Goal: Book appointment/travel/reservation

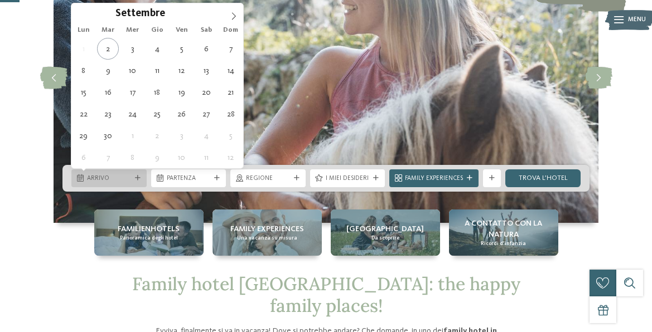
click at [128, 176] on span "Arrivo" at bounding box center [109, 179] width 44 height 9
click at [234, 8] on span at bounding box center [233, 12] width 19 height 19
click at [233, 8] on span at bounding box center [233, 12] width 19 height 19
type input "****"
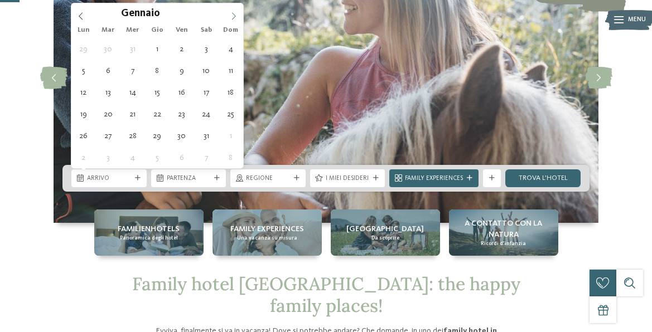
click at [233, 8] on span at bounding box center [233, 12] width 19 height 19
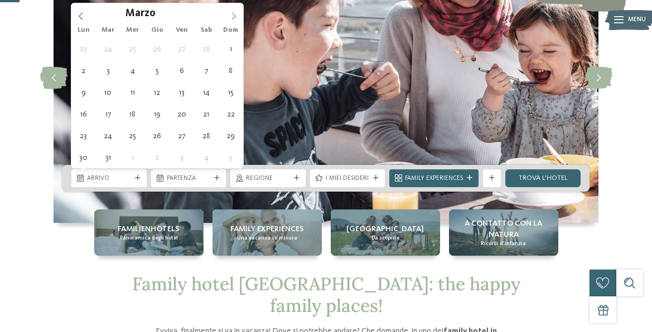
click at [233, 8] on span at bounding box center [233, 12] width 19 height 19
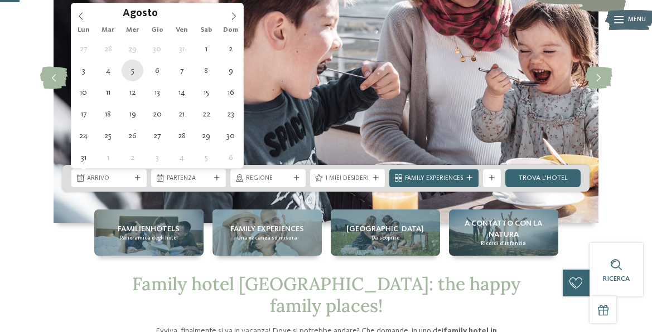
type div "[DATE]"
type input "****"
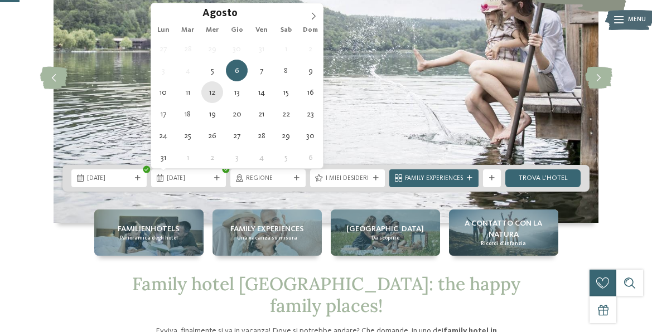
type div "[DATE]"
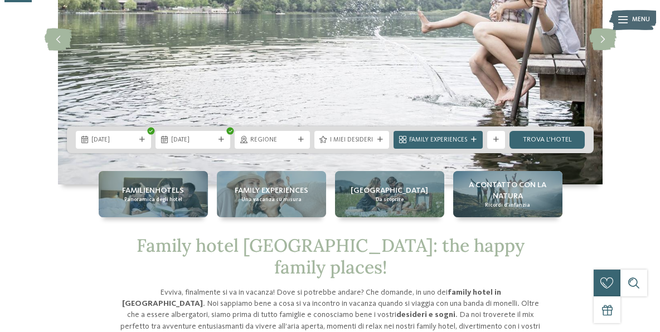
scroll to position [167, 0]
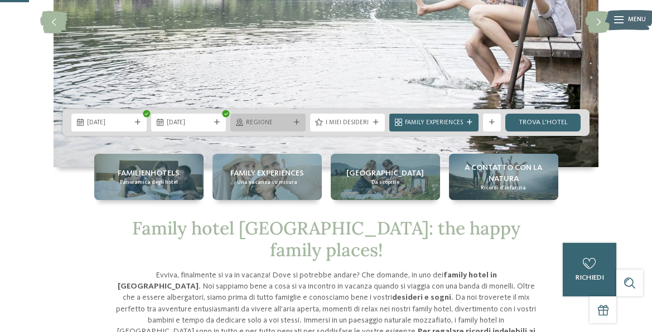
click at [267, 119] on span "Regione" at bounding box center [268, 123] width 44 height 9
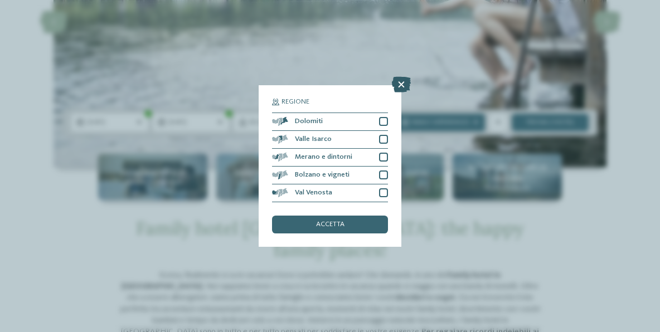
click at [398, 86] on icon at bounding box center [401, 85] width 19 height 16
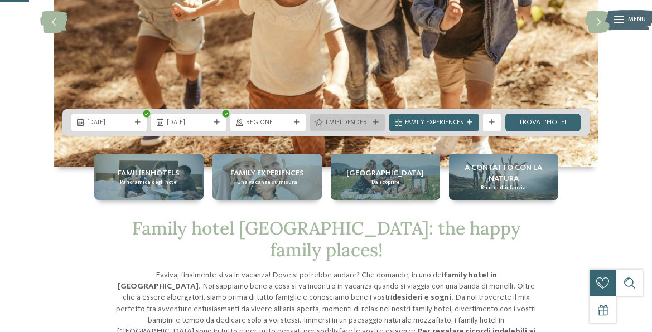
click at [376, 116] on div "I miei desideri" at bounding box center [347, 123] width 75 height 18
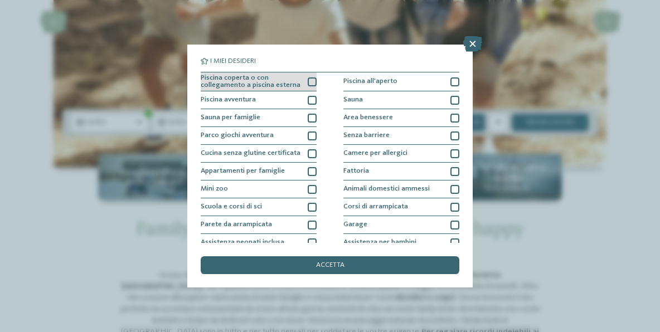
click at [274, 85] on span "Piscina coperta o con collegamento a piscina esterna" at bounding box center [251, 82] width 100 height 15
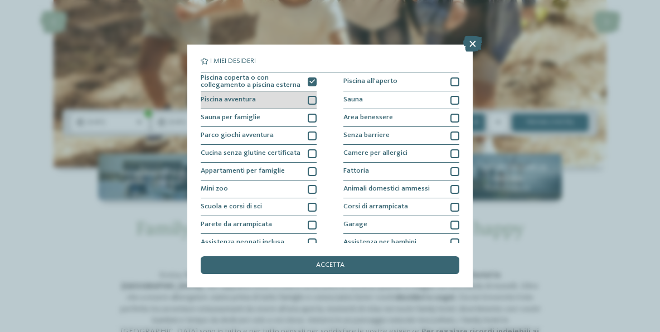
click at [273, 98] on div "Piscina avventura" at bounding box center [259, 100] width 116 height 18
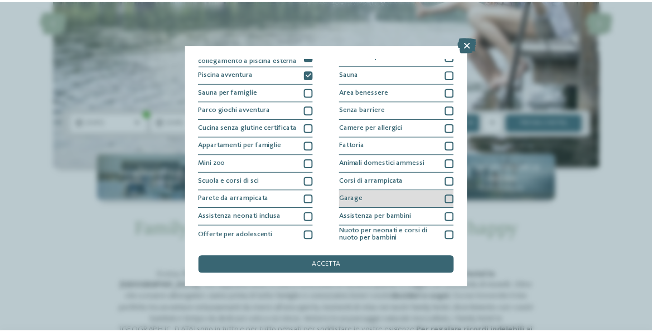
scroll to position [0, 0]
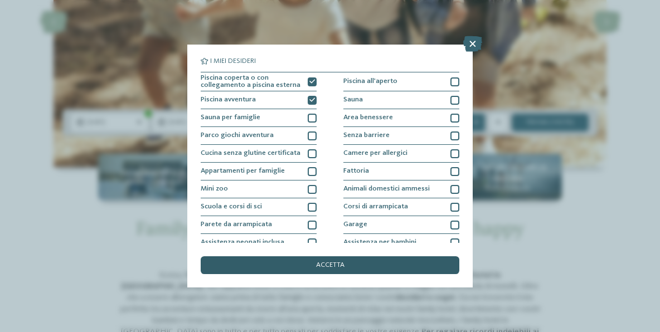
click at [334, 265] on span "accetta" at bounding box center [330, 265] width 28 height 7
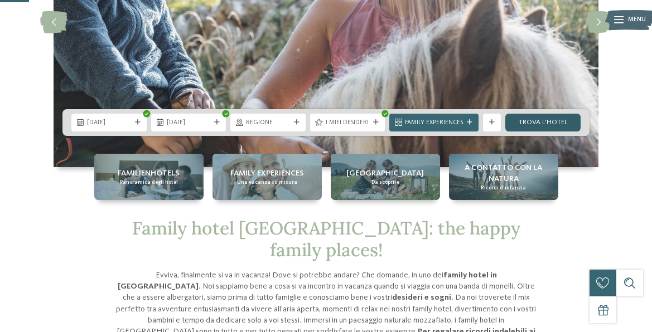
click at [524, 118] on link "trova l’hotel" at bounding box center [542, 123] width 75 height 18
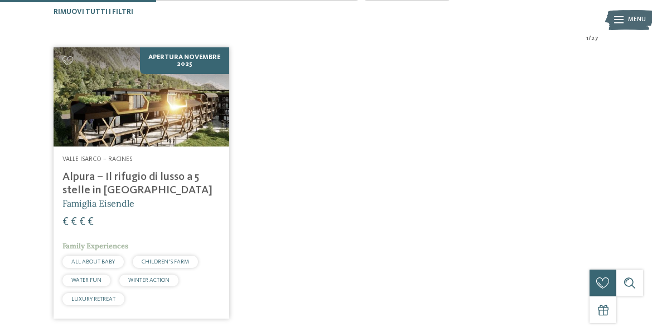
scroll to position [177, 0]
